Goal: Check status

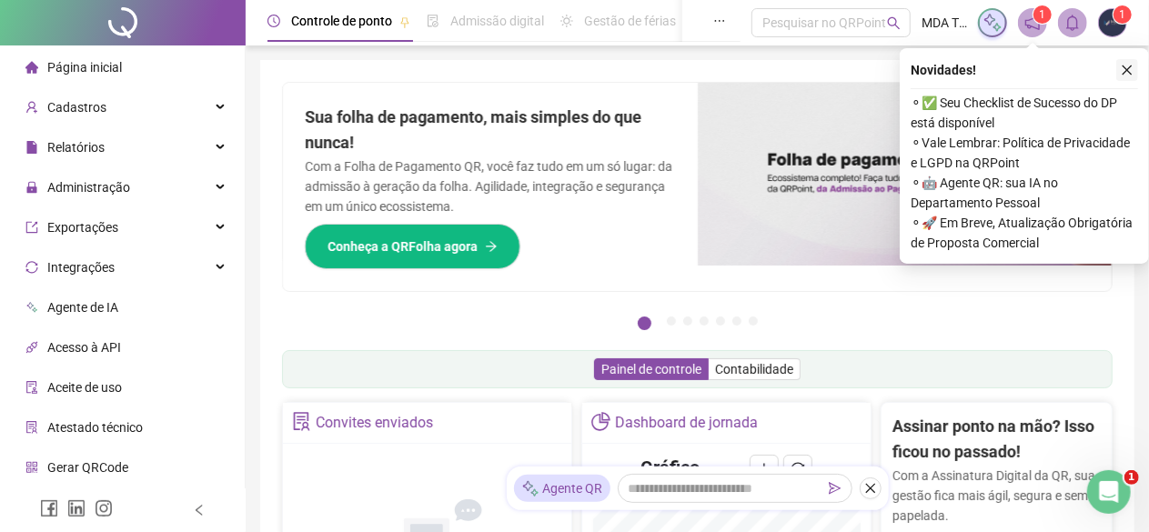
click at [1127, 64] on icon "close" at bounding box center [1127, 70] width 13 height 13
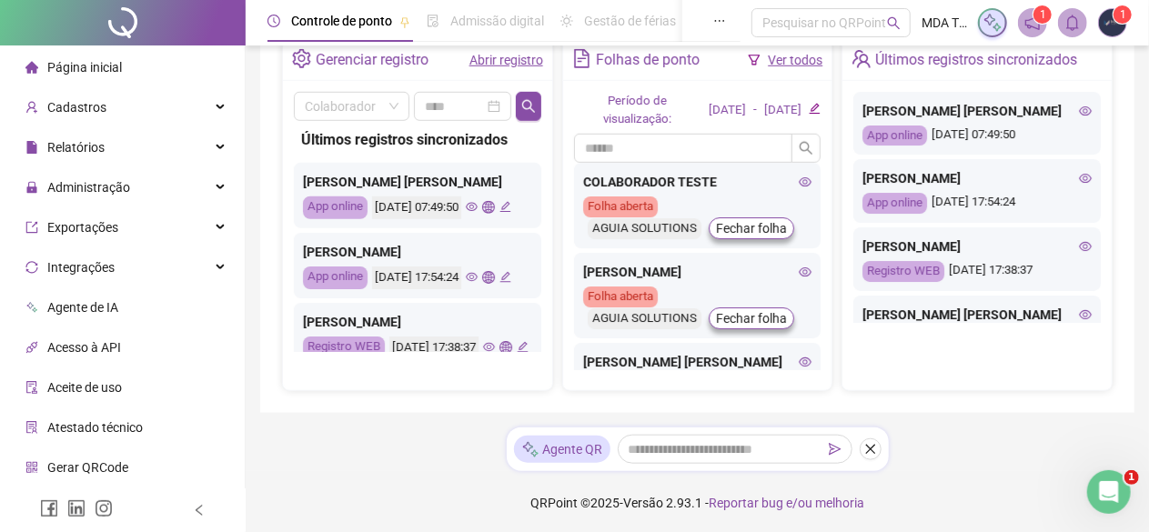
scroll to position [408, 0]
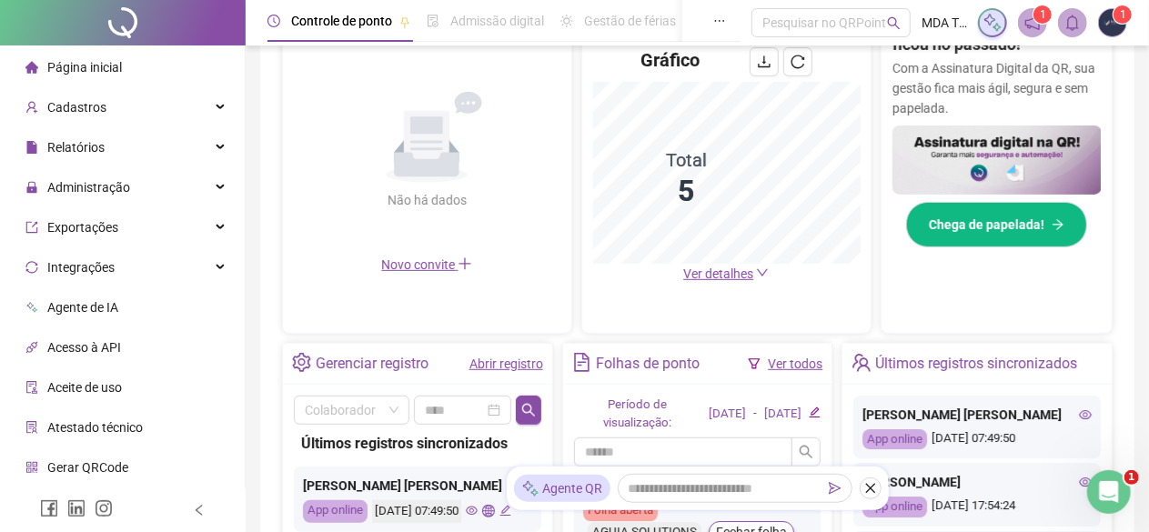
click at [722, 277] on span "Ver detalhes" at bounding box center [718, 274] width 70 height 15
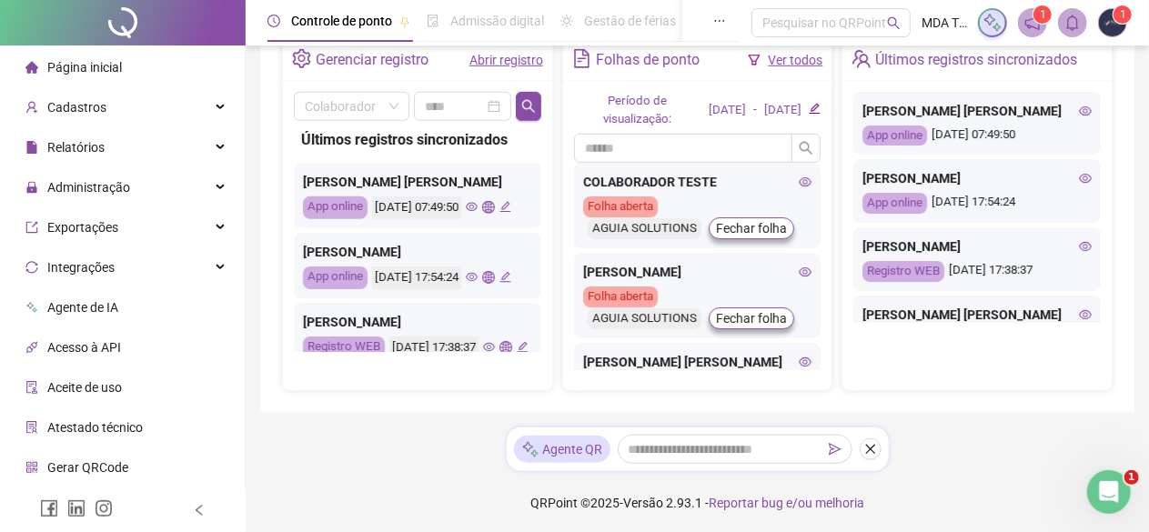
click at [500, 59] on link "Abrir registro" at bounding box center [507, 60] width 74 height 15
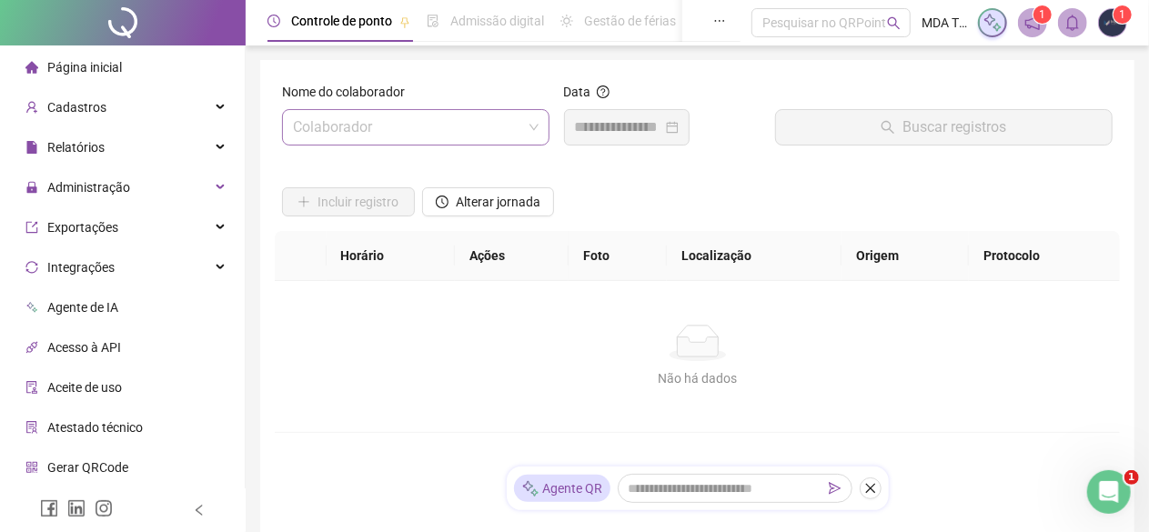
click at [515, 126] on input "search" at bounding box center [407, 127] width 229 height 35
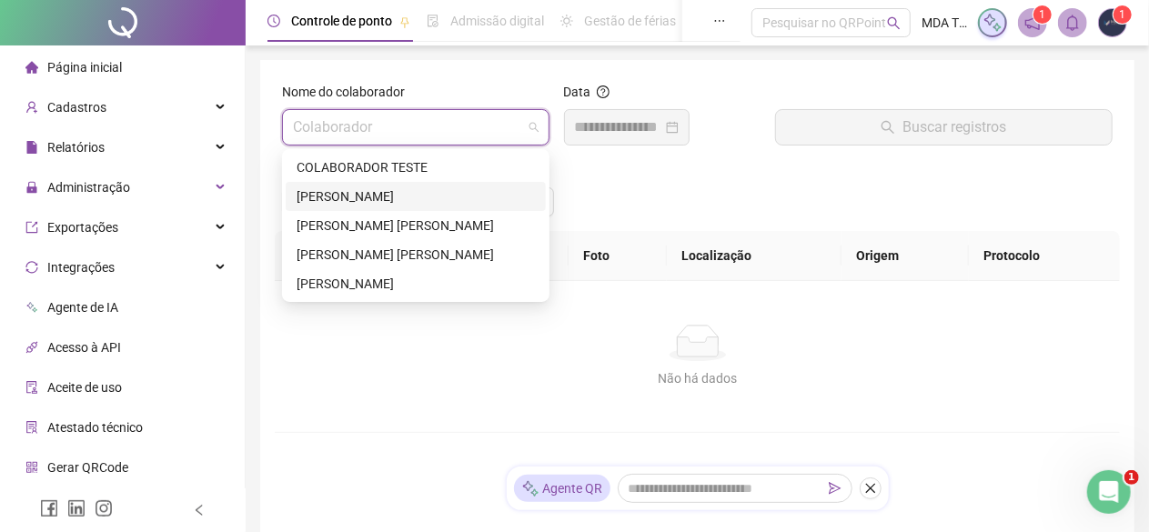
click at [406, 202] on div "[PERSON_NAME]" at bounding box center [416, 197] width 238 height 20
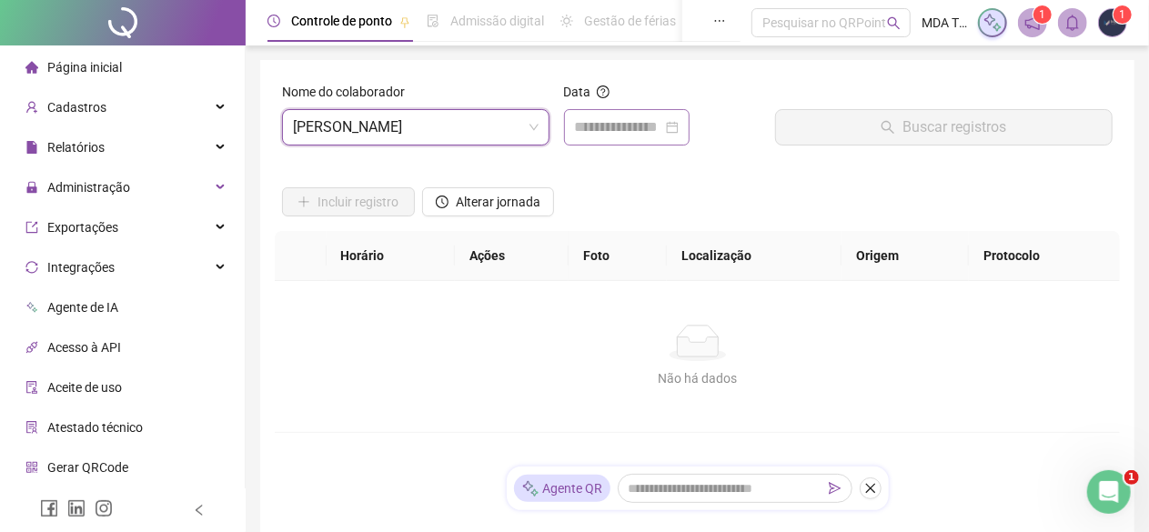
click at [679, 123] on div at bounding box center [627, 127] width 104 height 22
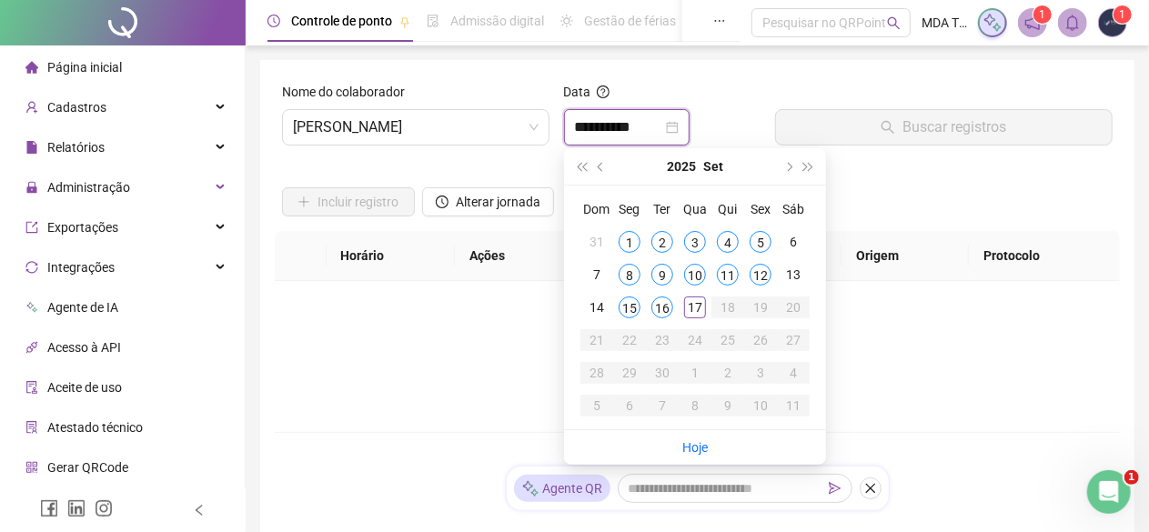
type input "**********"
click at [686, 309] on div "17" at bounding box center [695, 308] width 22 height 22
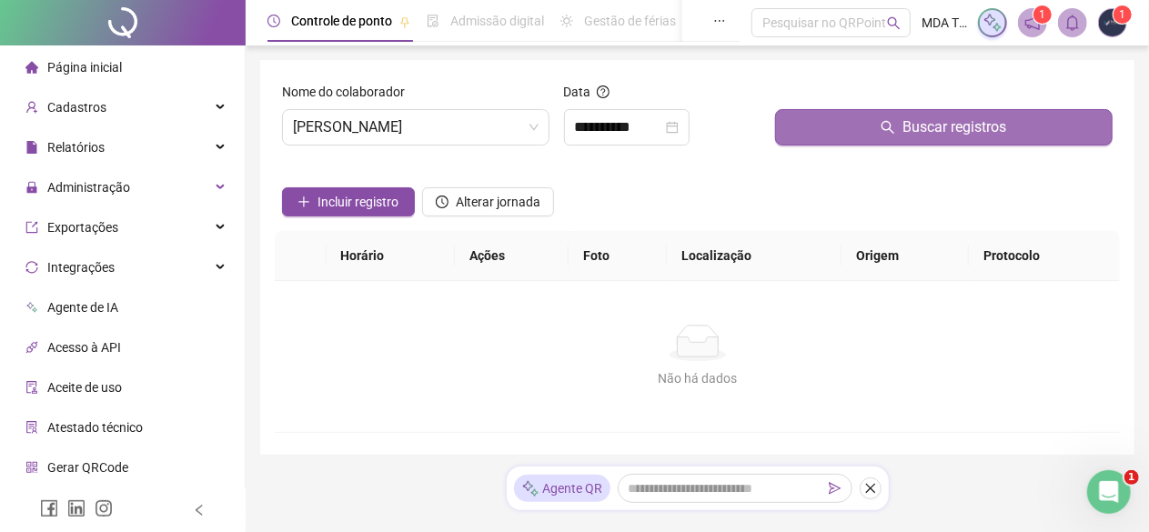
click at [920, 132] on span "Buscar registros" at bounding box center [955, 127] width 104 height 22
